Goal: Task Accomplishment & Management: Complete application form

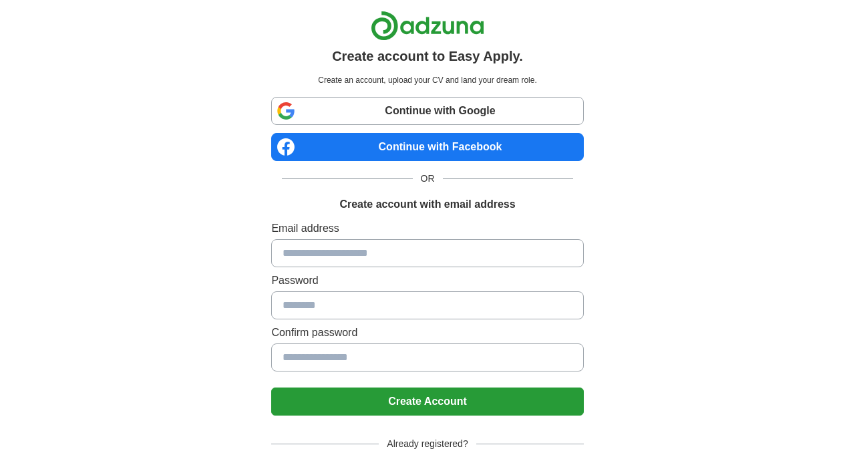
click at [438, 109] on link "Continue with Google" at bounding box center [427, 111] width 312 height 28
click at [756, 345] on div "Create account to Easy Apply. Create an account, upload your CV and land your d…" at bounding box center [428, 268] width 834 height 536
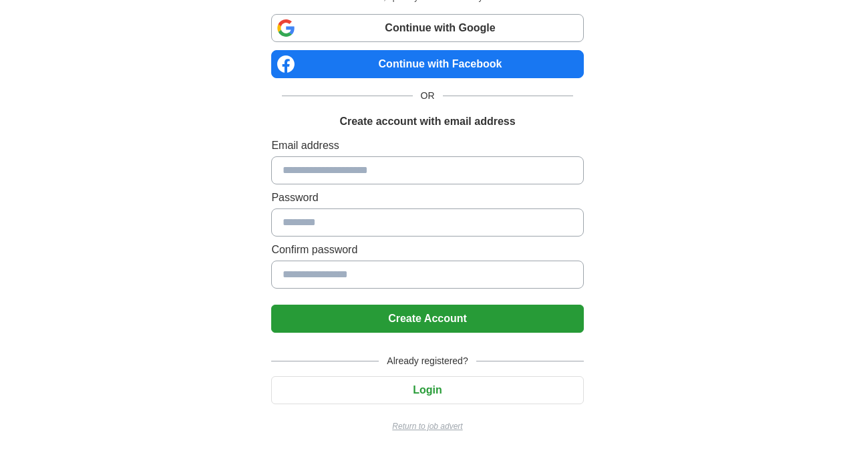
scroll to position [84, 0]
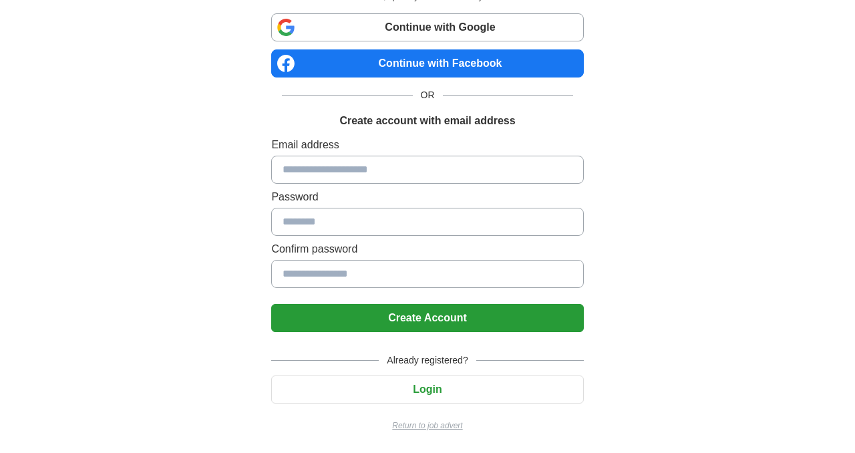
click at [436, 395] on button "Login" at bounding box center [427, 389] width 312 height 28
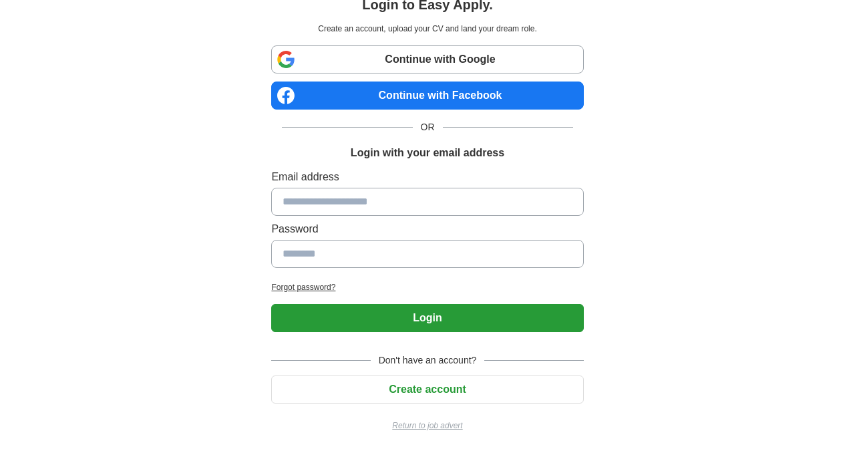
scroll to position [51, 0]
click at [328, 205] on input at bounding box center [427, 202] width 312 height 28
